Goal: Book appointment/travel/reservation

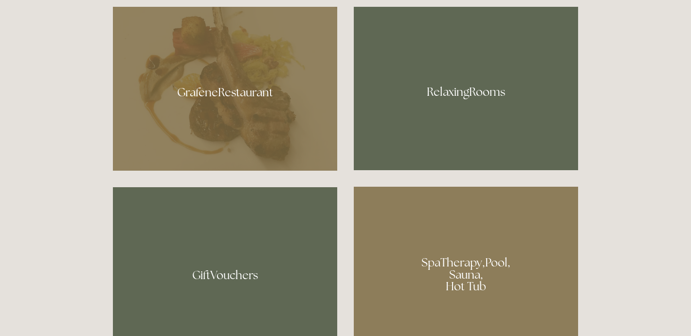
scroll to position [545, 0]
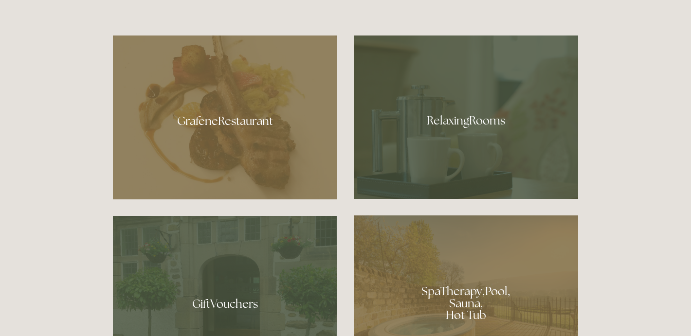
click at [224, 122] on div at bounding box center [225, 118] width 224 height 164
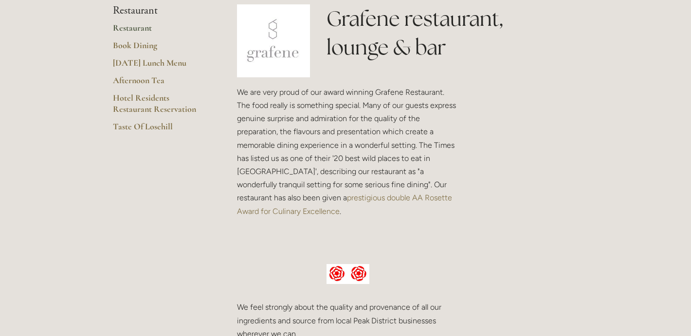
scroll to position [246, 0]
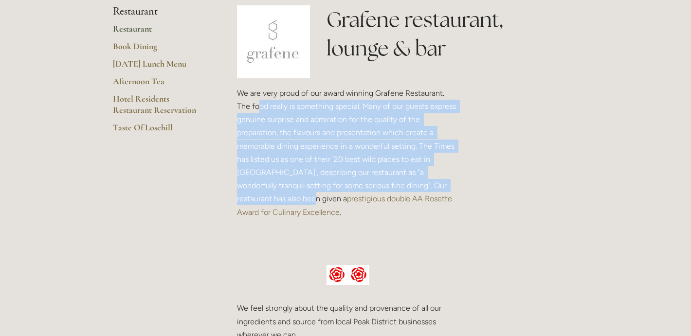
drag, startPoint x: 259, startPoint y: 111, endPoint x: 453, endPoint y: 183, distance: 206.4
click at [453, 183] on p "We are very proud of our award winning Grafene Restaurant. The food really is s…" at bounding box center [348, 153] width 222 height 132
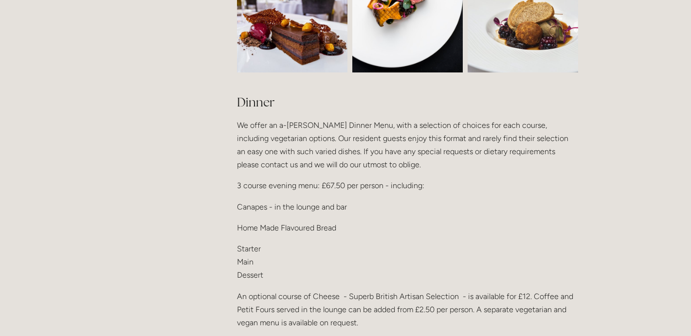
scroll to position [1159, 0]
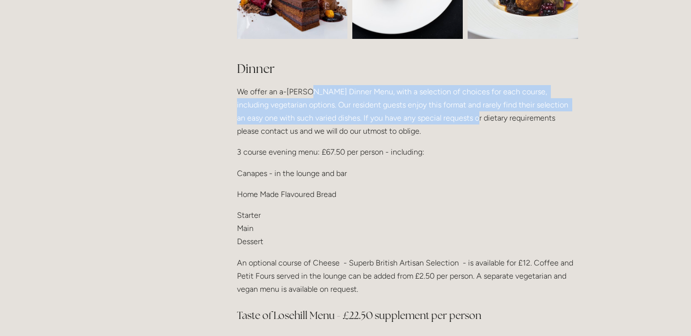
drag, startPoint x: 306, startPoint y: 73, endPoint x: 451, endPoint y: 108, distance: 149.4
click at [451, 108] on p "We offer an a-la-carte Dinner Menu, with a selection of choices for each course…" at bounding box center [407, 111] width 341 height 53
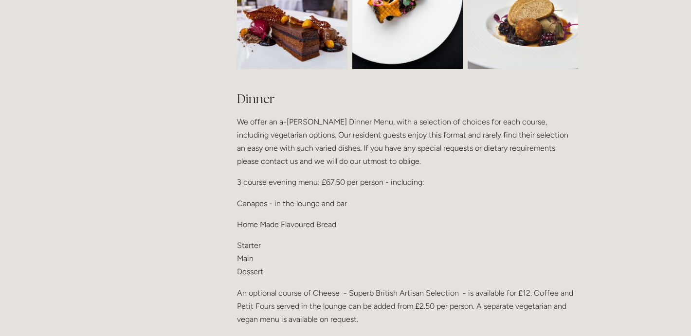
scroll to position [1130, 0]
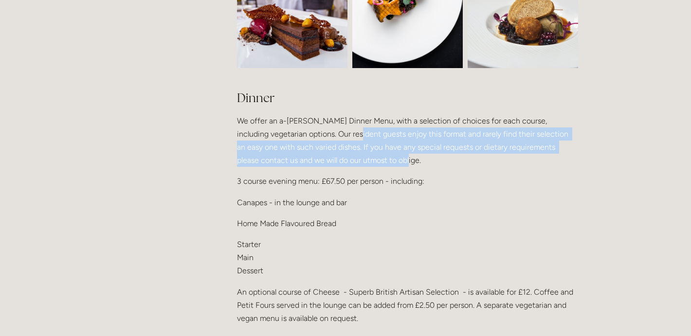
drag, startPoint x: 347, startPoint y: 116, endPoint x: 430, endPoint y: 145, distance: 87.6
click at [430, 145] on p "We offer an a-la-carte Dinner Menu, with a selection of choices for each course…" at bounding box center [407, 140] width 341 height 53
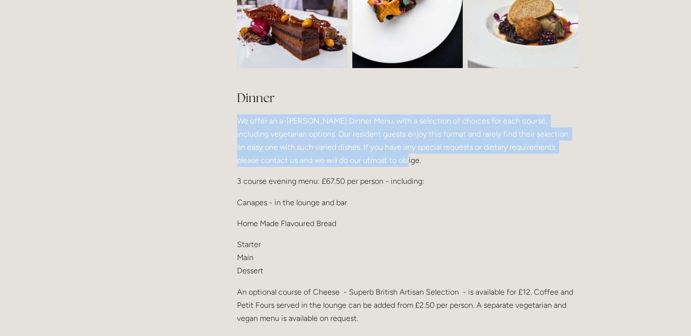
drag, startPoint x: 444, startPoint y: 145, endPoint x: 237, endPoint y: 111, distance: 210.1
click at [237, 111] on div "Dinner We offer an a-la-carte Dinner Menu, with a selection of choices for each…" at bounding box center [408, 264] width 358 height 367
drag, startPoint x: 237, startPoint y: 105, endPoint x: 367, endPoint y: 152, distance: 138.7
click at [367, 152] on p "We offer an a-la-carte Dinner Menu, with a selection of choices for each course…" at bounding box center [407, 140] width 341 height 53
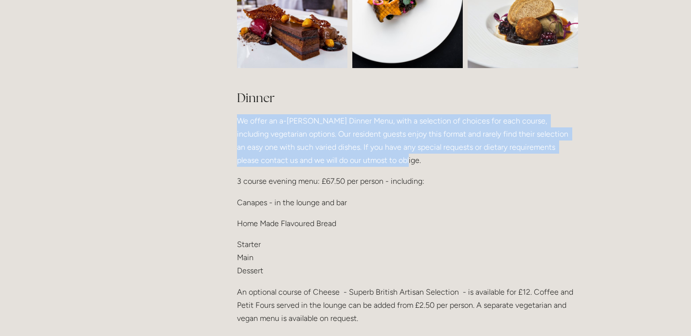
click at [367, 152] on p "We offer an a-la-carte Dinner Menu, with a selection of choices for each course…" at bounding box center [407, 140] width 341 height 53
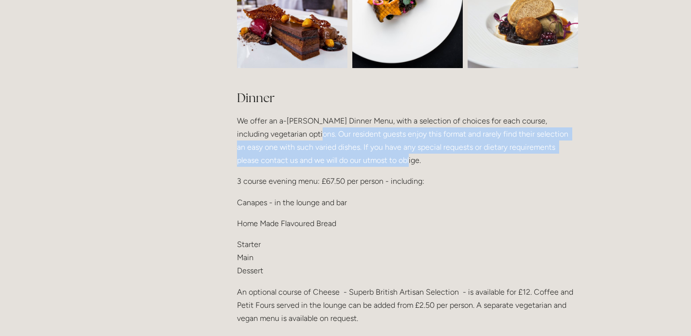
drag, startPoint x: 307, startPoint y: 114, endPoint x: 398, endPoint y: 142, distance: 94.7
click at [398, 142] on p "We offer an a-la-carte Dinner Menu, with a selection of choices for each course…" at bounding box center [407, 140] width 341 height 53
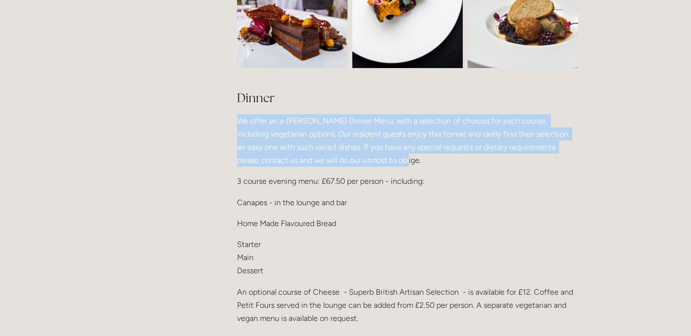
drag, startPoint x: 396, startPoint y: 147, endPoint x: 233, endPoint y: 108, distance: 168.0
click at [233, 108] on div "Dinner We offer an a-la-carte Dinner Menu, with a selection of choices for each…" at bounding box center [408, 264] width 358 height 367
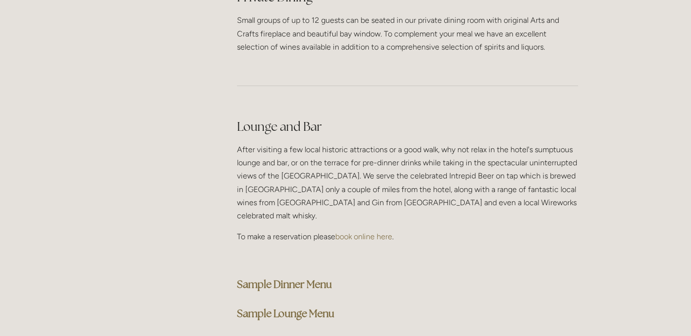
scroll to position [2406, 0]
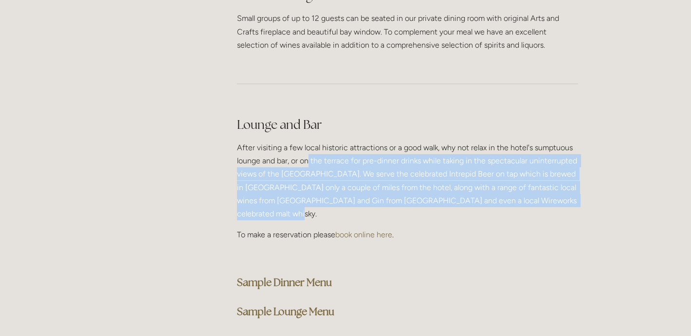
drag, startPoint x: 310, startPoint y: 117, endPoint x: 384, endPoint y: 172, distance: 92.2
click at [384, 172] on p "After visiting a few local historic attractions or a good walk, why not relax i…" at bounding box center [407, 180] width 341 height 79
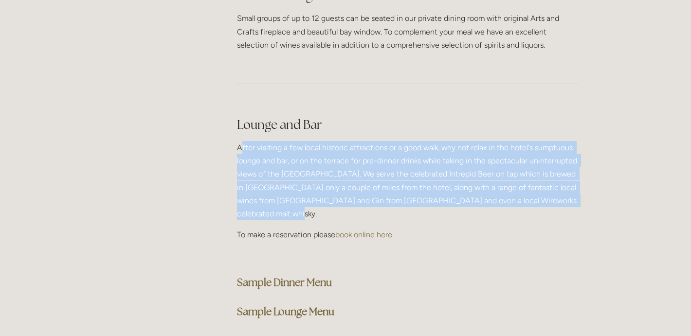
drag, startPoint x: 388, startPoint y: 172, endPoint x: 240, endPoint y: 112, distance: 159.6
click at [240, 141] on p "After visiting a few local historic attractions or a good walk, why not relax i…" at bounding box center [407, 180] width 341 height 79
drag, startPoint x: 239, startPoint y: 112, endPoint x: 302, endPoint y: 173, distance: 88.1
click at [302, 173] on p "After visiting a few local historic attractions or a good walk, why not relax i…" at bounding box center [407, 180] width 341 height 79
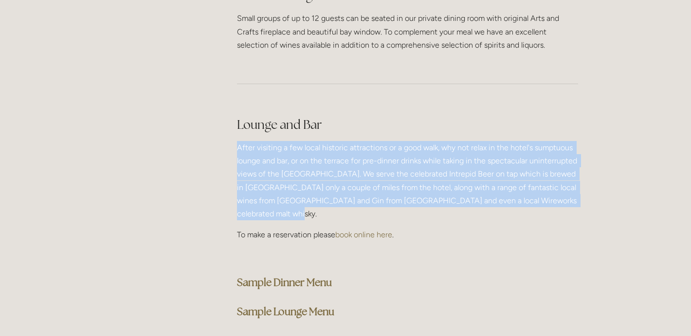
click at [302, 173] on p "After visiting a few local historic attractions or a good walk, why not relax i…" at bounding box center [407, 180] width 341 height 79
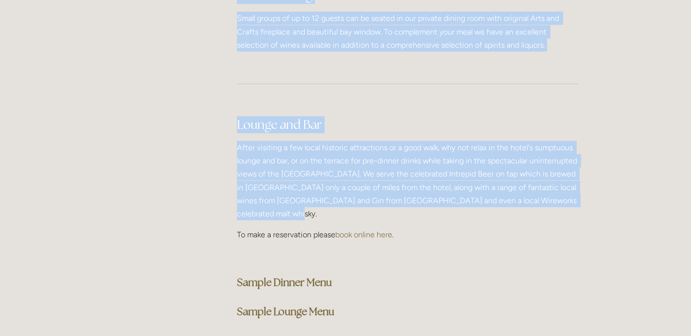
drag, startPoint x: 294, startPoint y: 173, endPoint x: 225, endPoint y: 118, distance: 88.0
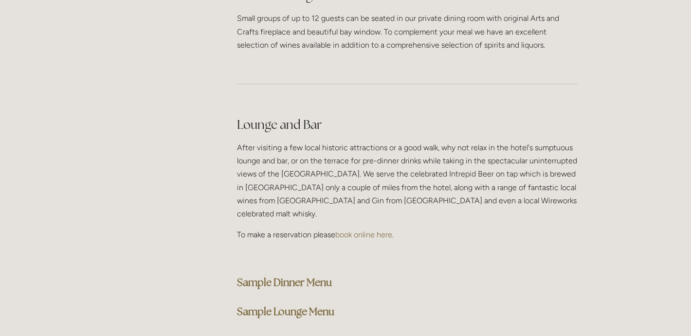
click at [259, 141] on p "After visiting a few local historic attractions or a good walk, why not relax i…" at bounding box center [407, 180] width 341 height 79
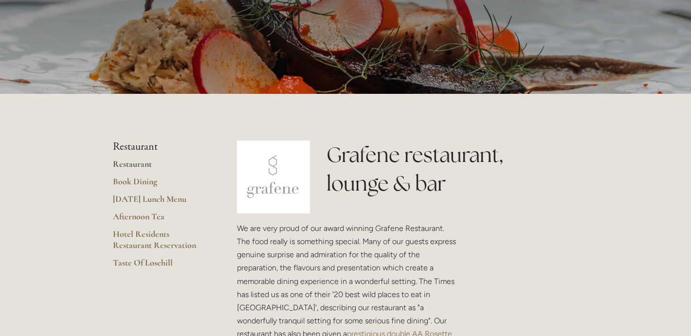
scroll to position [113, 0]
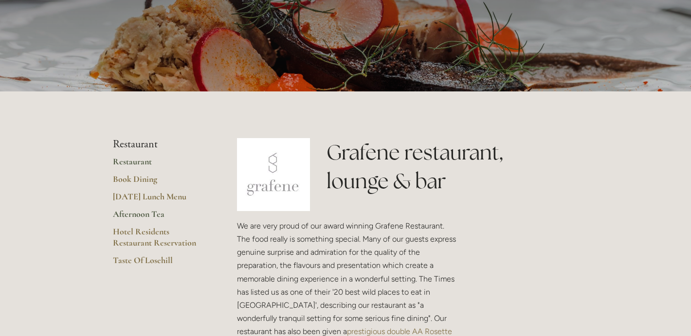
click at [136, 216] on link "Afternoon Tea" at bounding box center [159, 218] width 93 height 18
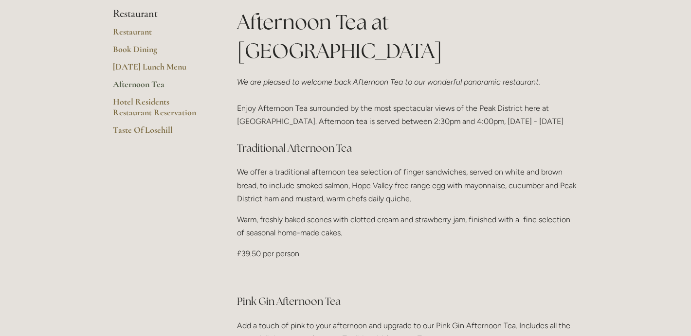
scroll to position [257, 0]
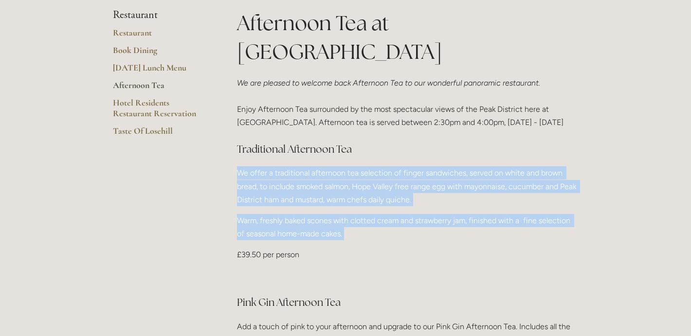
drag, startPoint x: 231, startPoint y: 139, endPoint x: 336, endPoint y: 219, distance: 131.6
click at [336, 219] on div "Afternoon Tea at Losehill House We are pleased to welcome back Afternoon Tea to…" at bounding box center [408, 256] width 358 height 494
click at [336, 219] on div "Afternoon Tea at Losehill House We are pleased to welcome back Afternoon Tea to…" at bounding box center [407, 252] width 341 height 486
drag, startPoint x: 339, startPoint y: 219, endPoint x: 231, endPoint y: 142, distance: 132.7
click at [231, 142] on div "Afternoon Tea at Losehill House We are pleased to welcome back Afternoon Tea to…" at bounding box center [408, 256] width 358 height 494
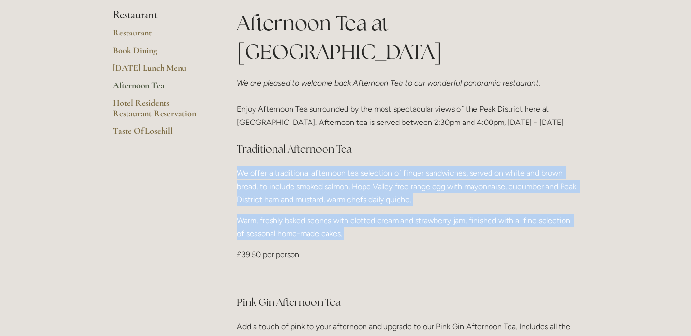
click at [231, 142] on div "Afternoon Tea at Losehill House We are pleased to welcome back Afternoon Tea to…" at bounding box center [408, 256] width 358 height 494
drag, startPoint x: 232, startPoint y: 143, endPoint x: 327, endPoint y: 225, distance: 126.0
click at [327, 225] on div "Afternoon Tea at Losehill House We are pleased to welcome back Afternoon Tea to…" at bounding box center [408, 256] width 358 height 494
click at [327, 248] on p "£39.50 per person" at bounding box center [407, 254] width 341 height 13
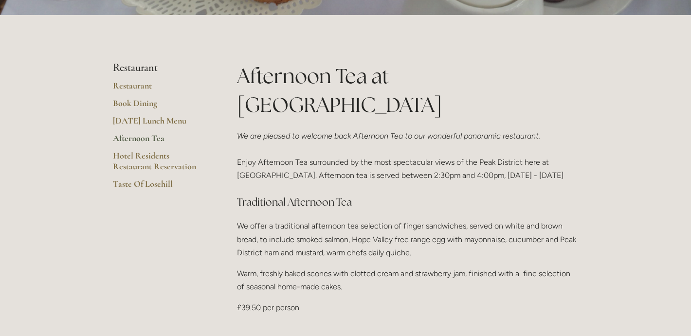
scroll to position [0, 0]
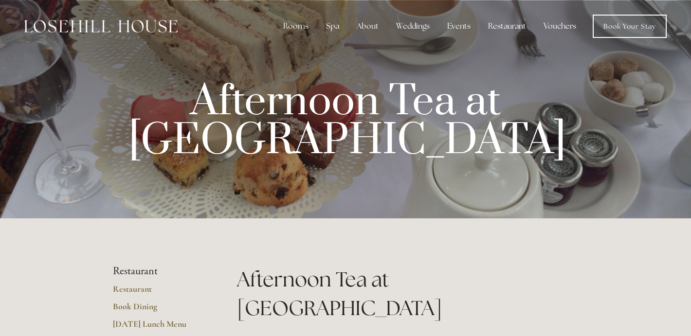
click at [130, 28] on img at bounding box center [100, 26] width 153 height 13
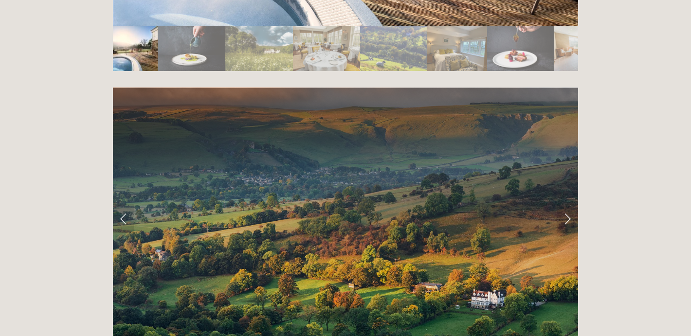
scroll to position [1879, 0]
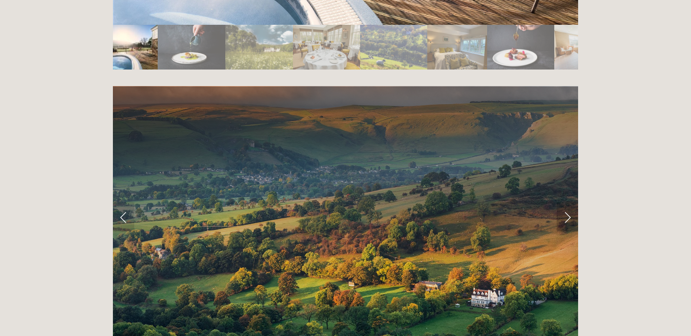
click at [569, 203] on link "Next Slide" at bounding box center [567, 217] width 21 height 29
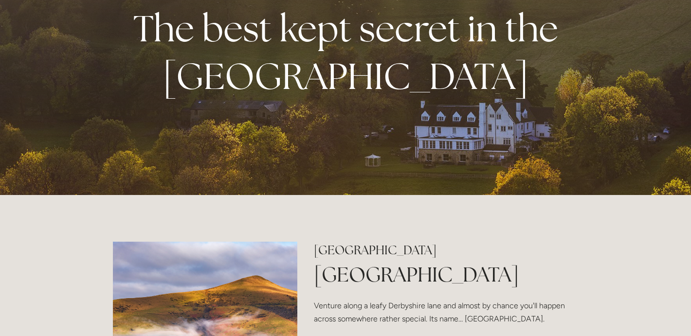
scroll to position [0, 0]
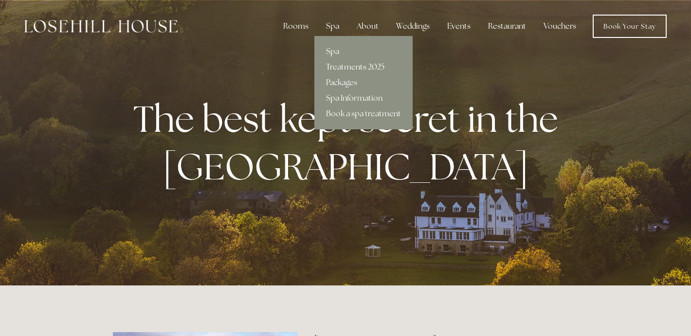
click at [333, 28] on div "Spa" at bounding box center [332, 26] width 29 height 19
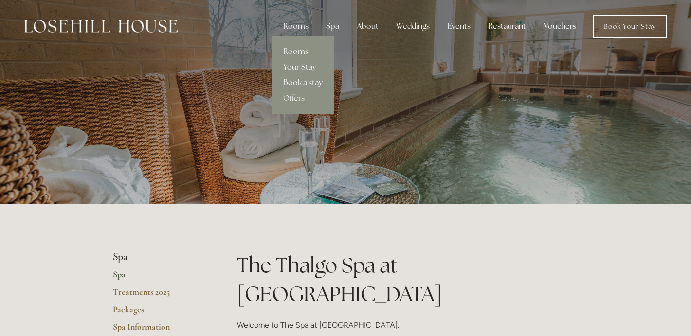
click at [299, 69] on link "Your Stay" at bounding box center [303, 67] width 63 height 16
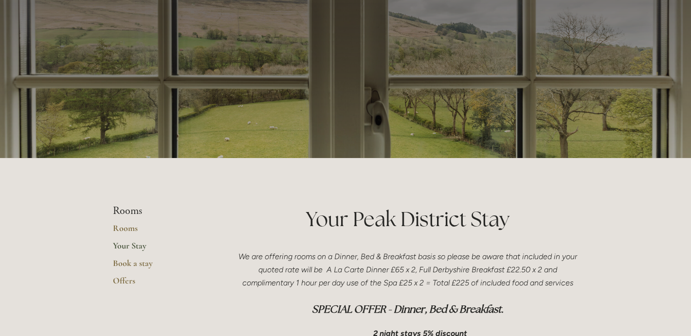
scroll to position [58, 0]
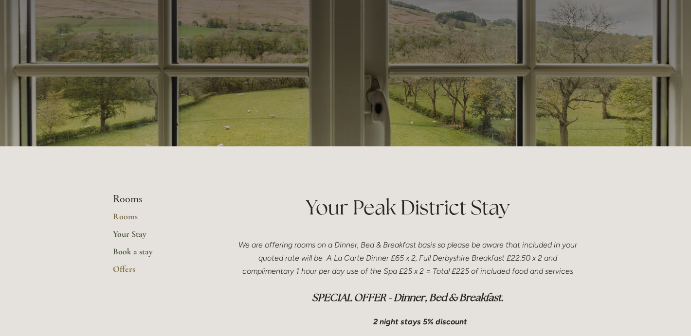
click at [124, 253] on link "Book a stay" at bounding box center [159, 255] width 93 height 18
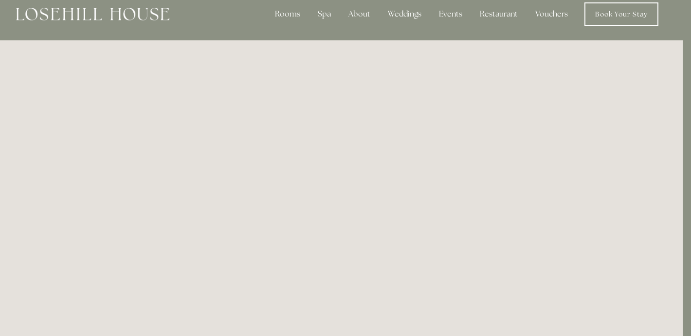
scroll to position [0, 8]
